Goal: Transaction & Acquisition: Obtain resource

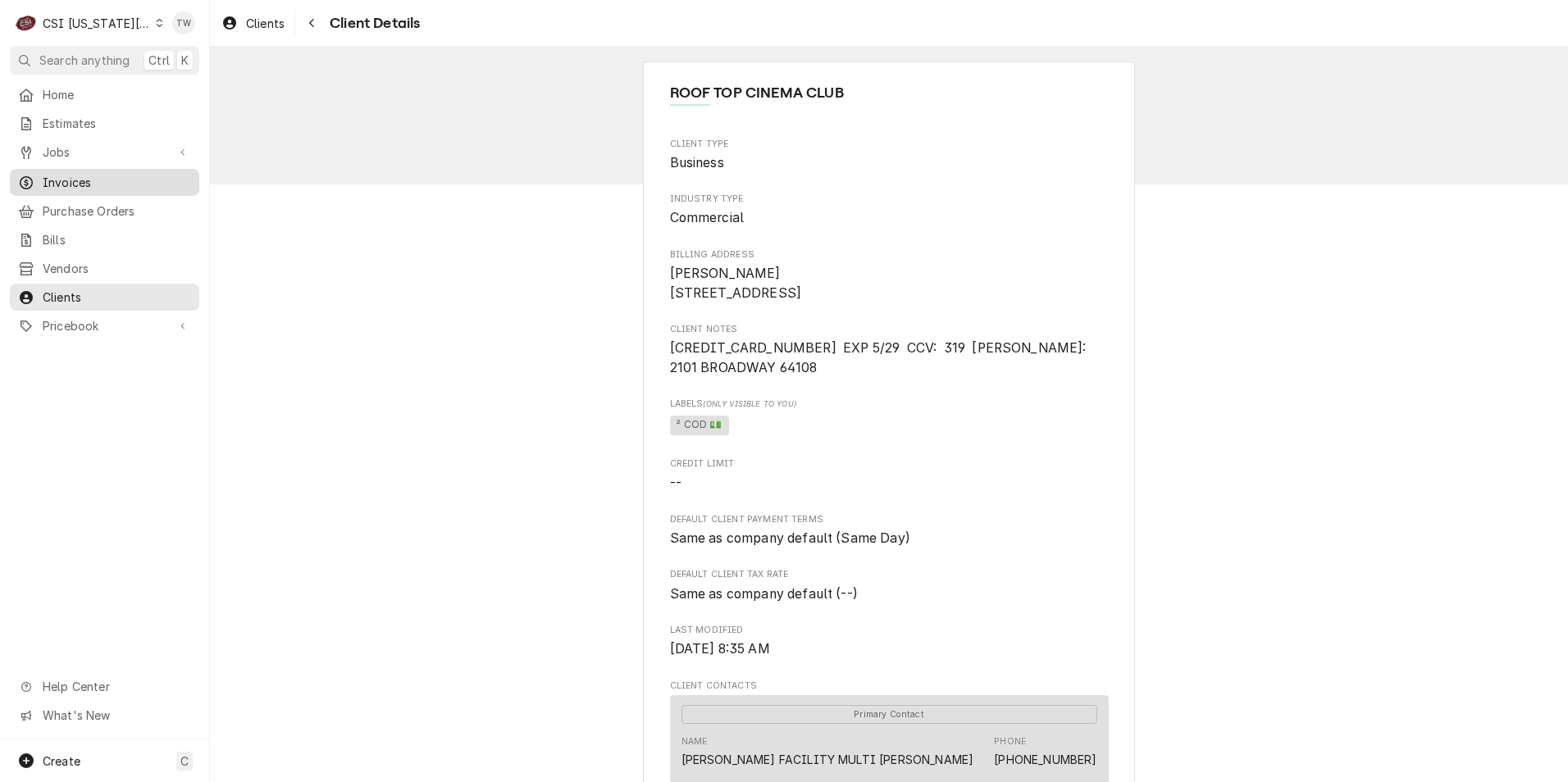
click at [80, 176] on span "Invoices" at bounding box center [116, 182] width 148 height 17
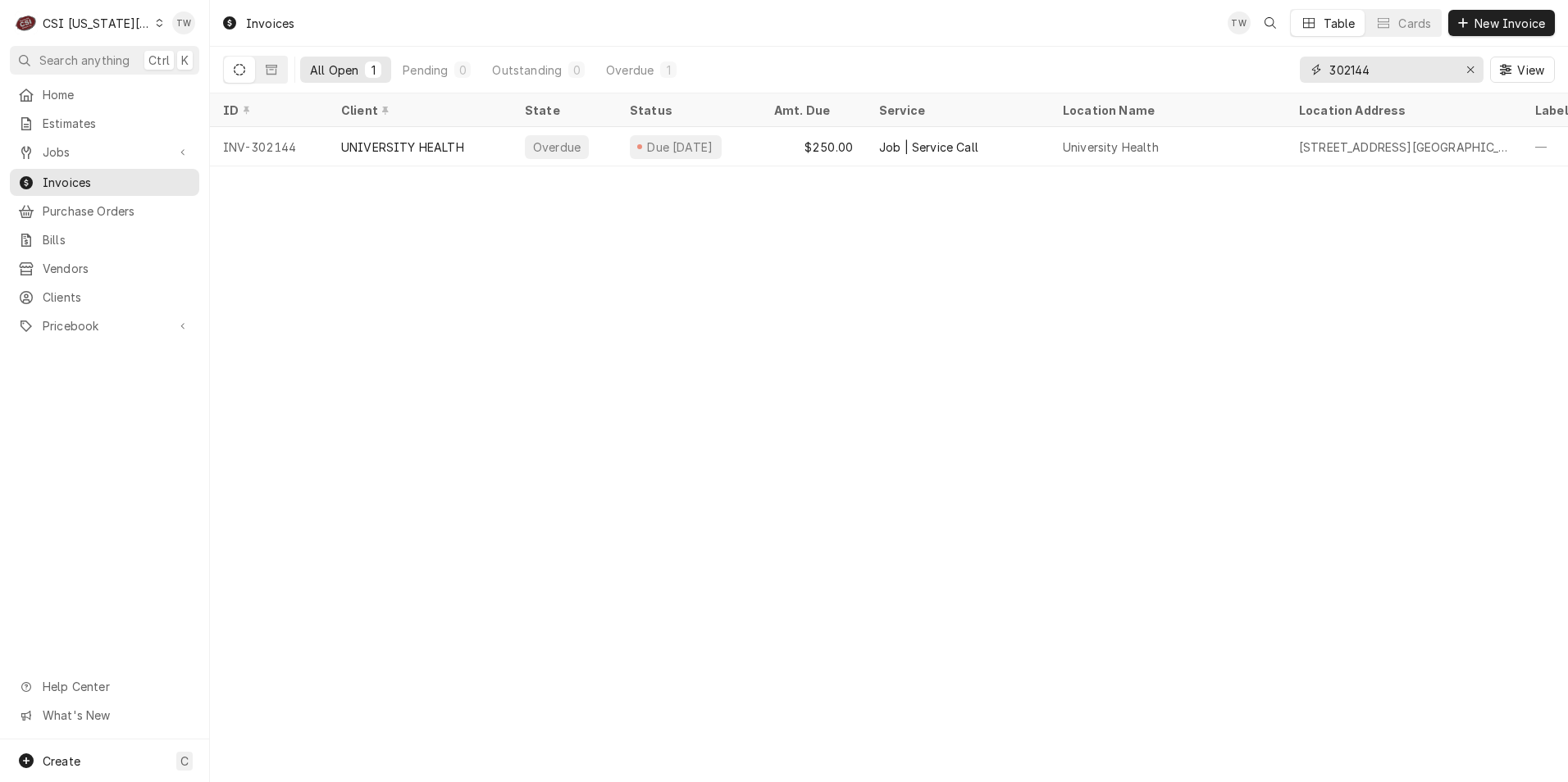
drag, startPoint x: 1378, startPoint y: 72, endPoint x: 1179, endPoint y: 42, distance: 201.2
click at [1179, 42] on div "Invoices TW Table Cards New Invoice All Open 1 Pending 0 Outstanding 0 Overdue …" at bounding box center [888, 47] width 1358 height 94
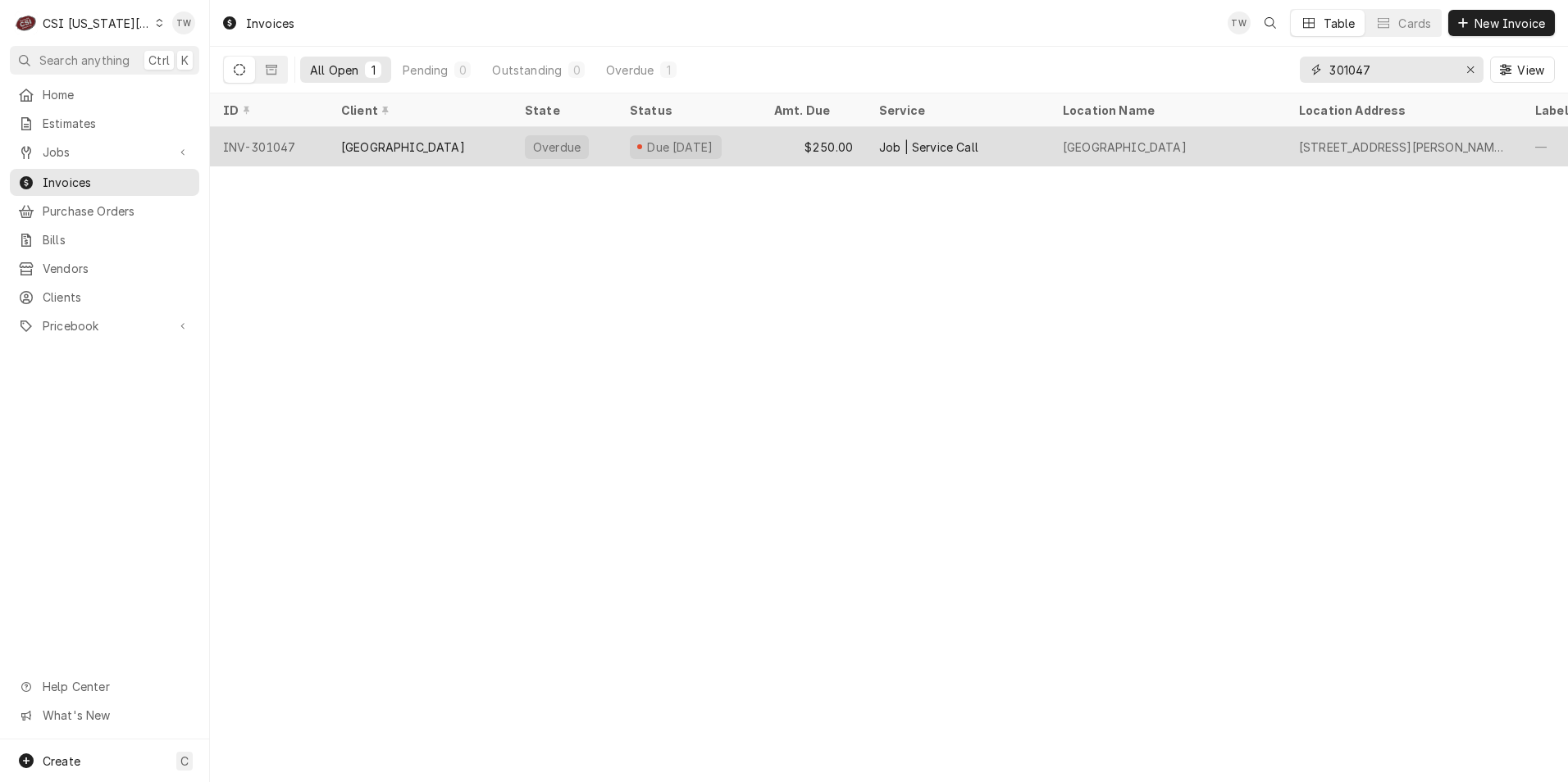
type input "301047"
click at [461, 142] on div "[GEOGRAPHIC_DATA]" at bounding box center [403, 147] width 124 height 17
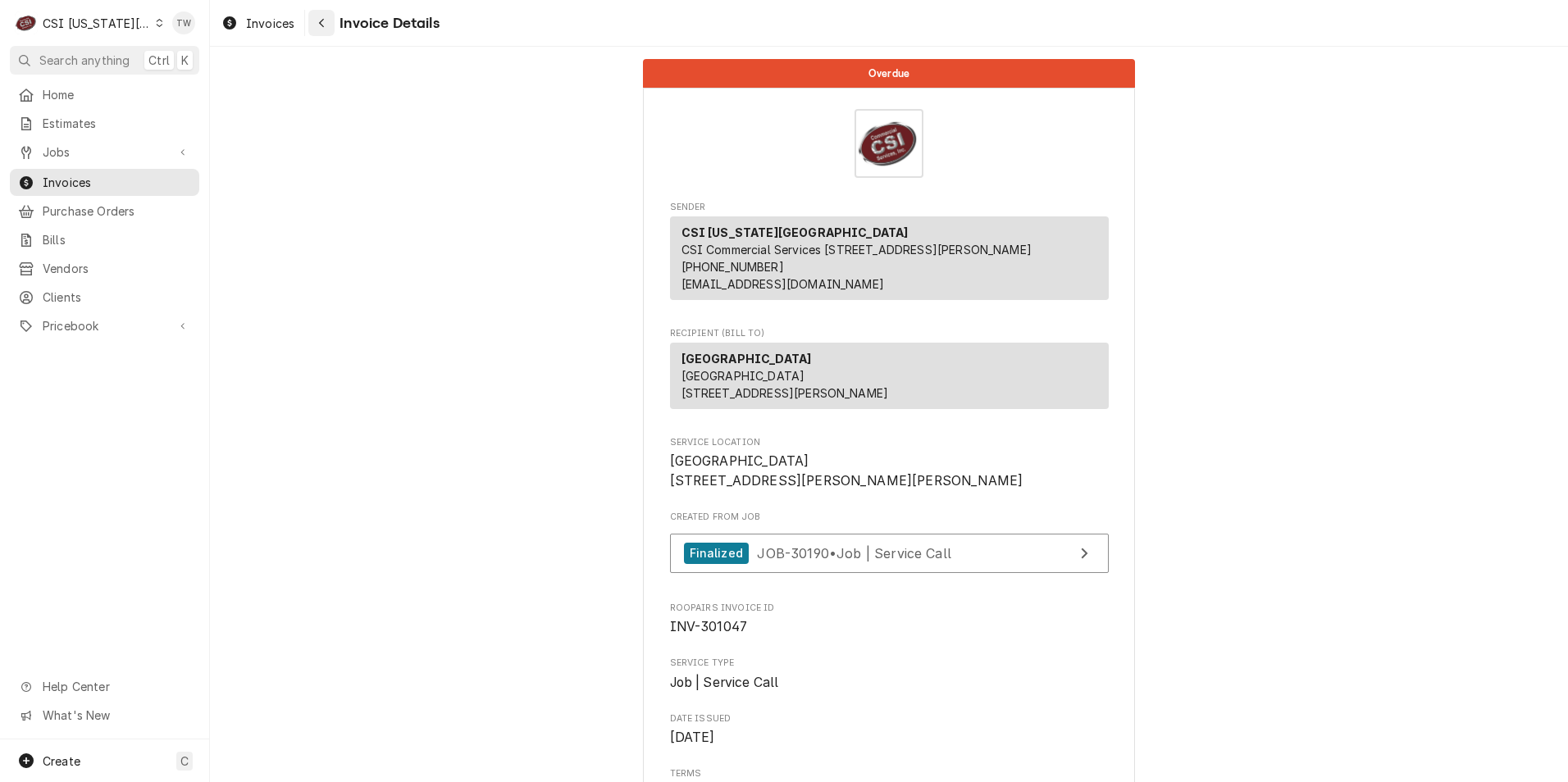
click at [323, 19] on icon "Navigate back" at bounding box center [321, 24] width 5 height 9
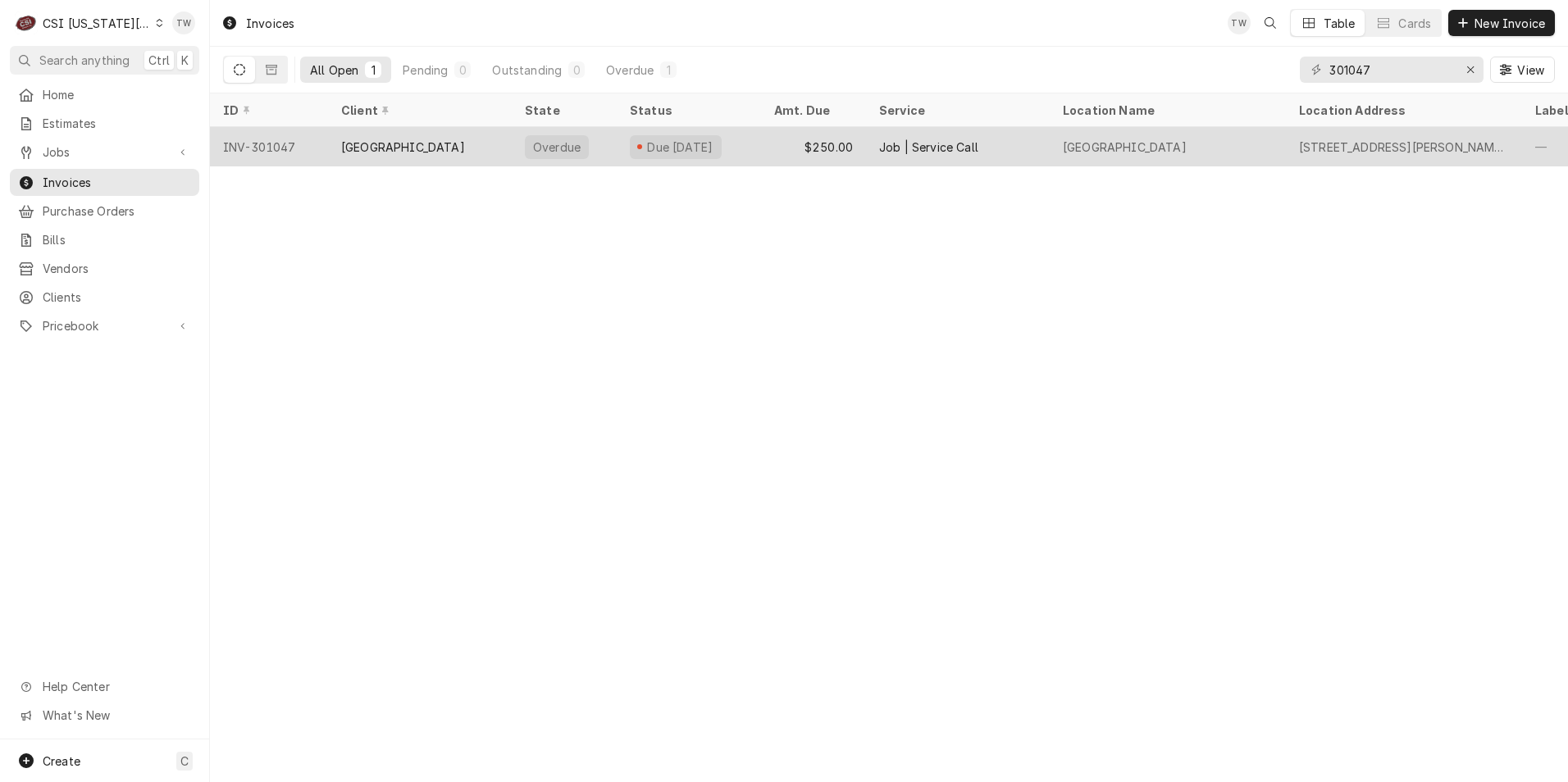
click at [465, 148] on div "[GEOGRAPHIC_DATA]" at bounding box center [403, 147] width 124 height 17
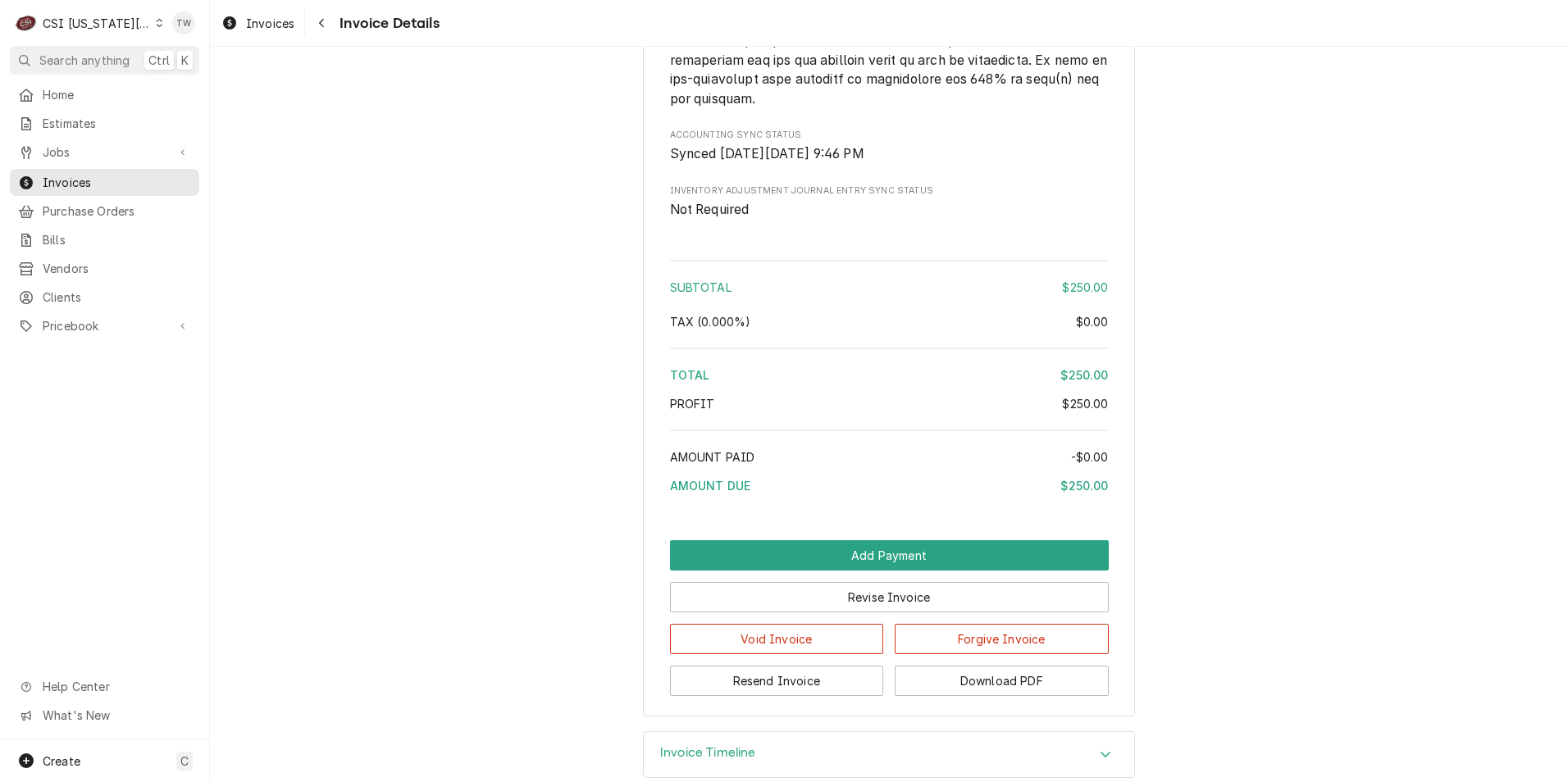
scroll to position [2603, 0]
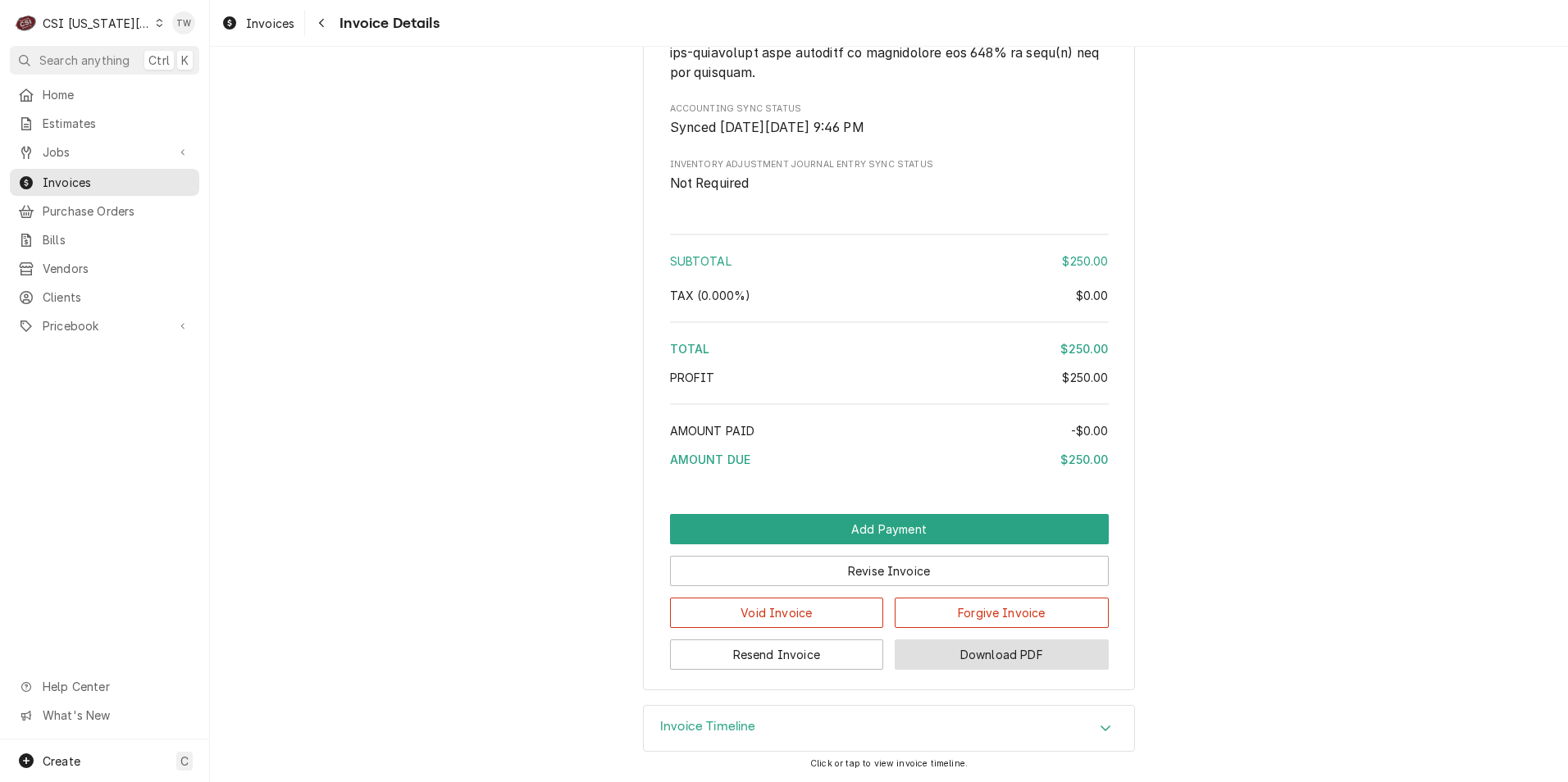
click at [983, 665] on button "Download PDF" at bounding box center [1001, 654] width 214 height 30
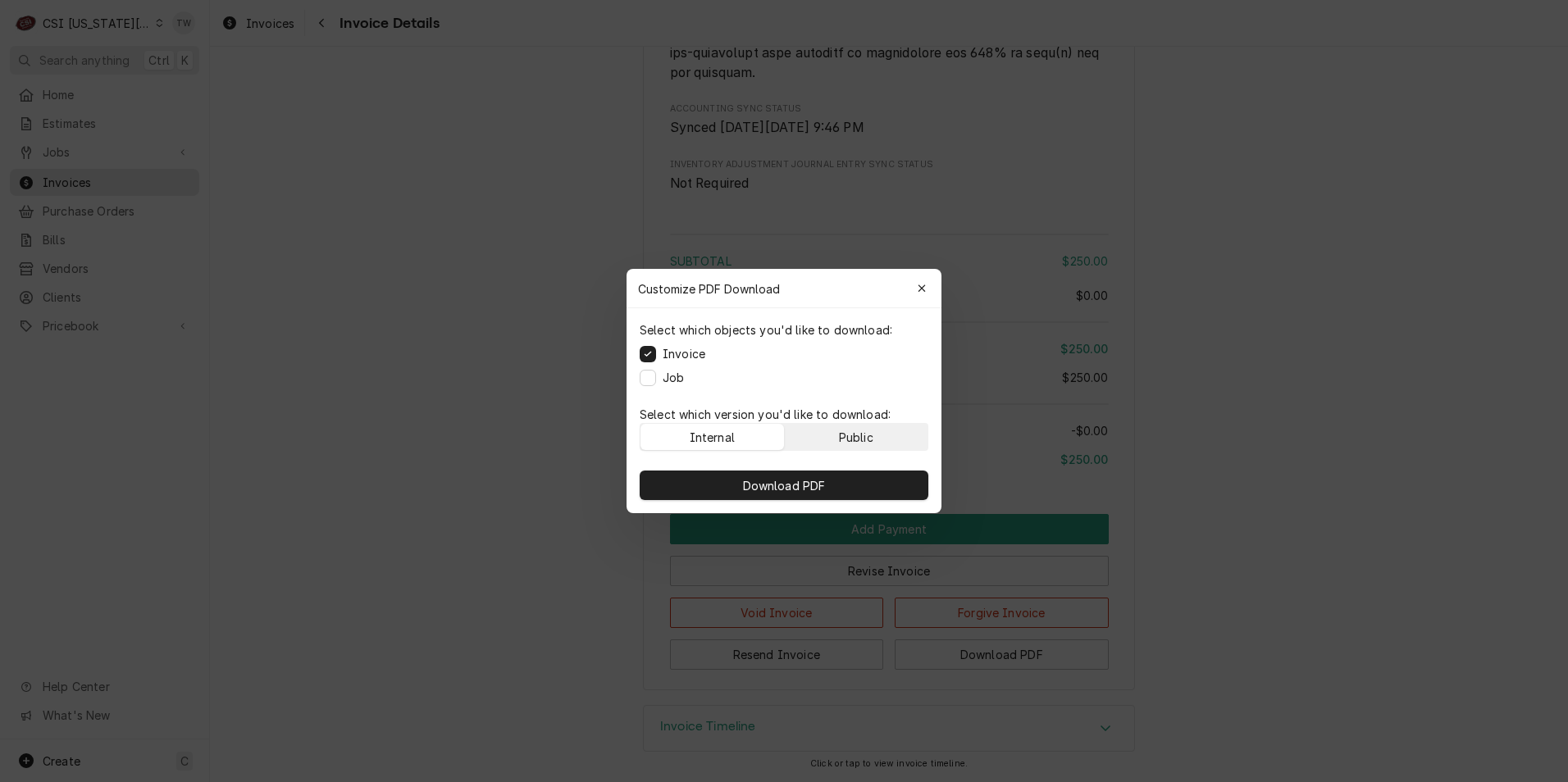
click at [816, 437] on button "Public" at bounding box center [857, 436] width 143 height 27
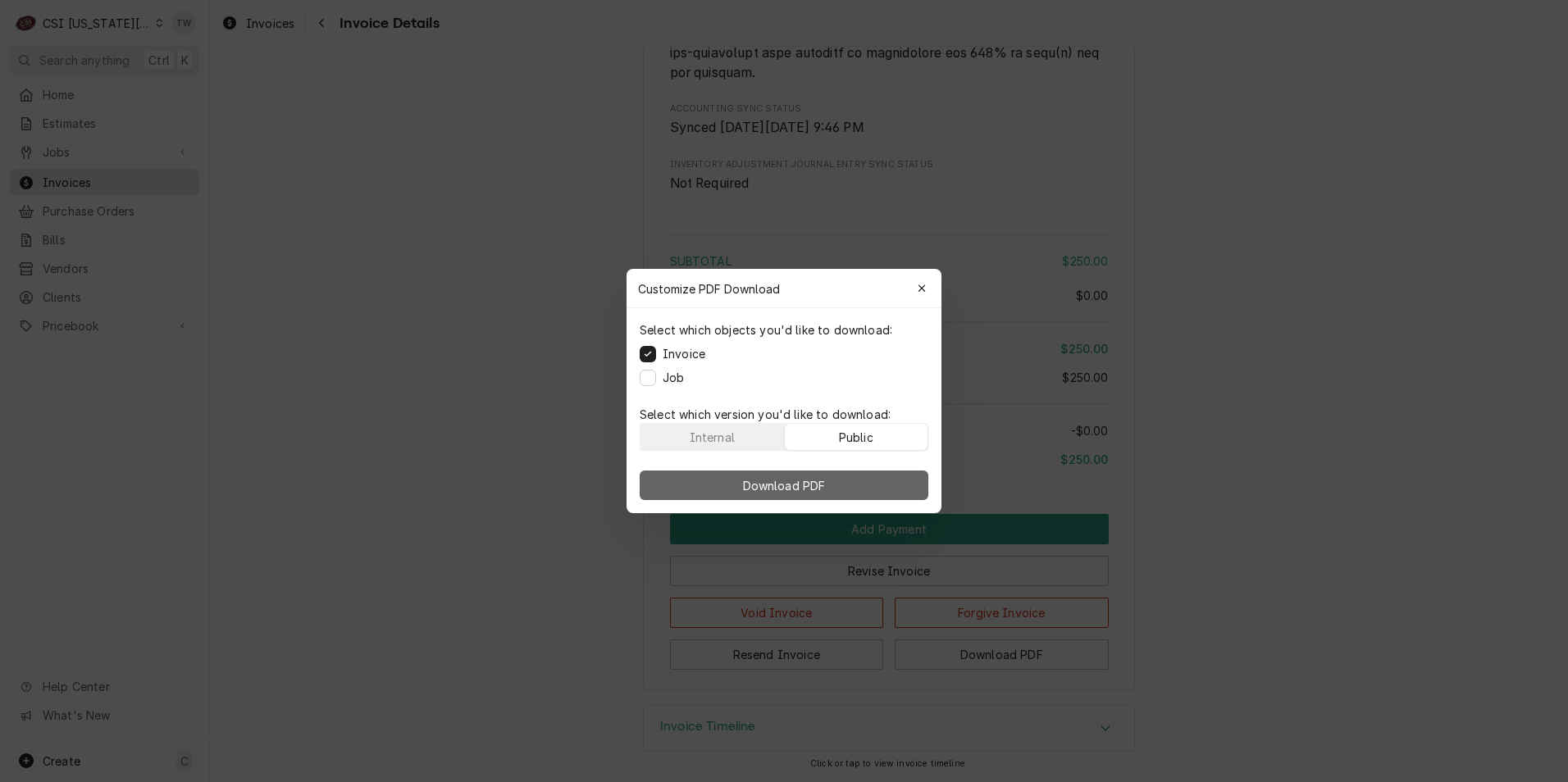
click at [781, 483] on span "Download PDF" at bounding box center [784, 485] width 89 height 17
